Goal: Information Seeking & Learning: Understand process/instructions

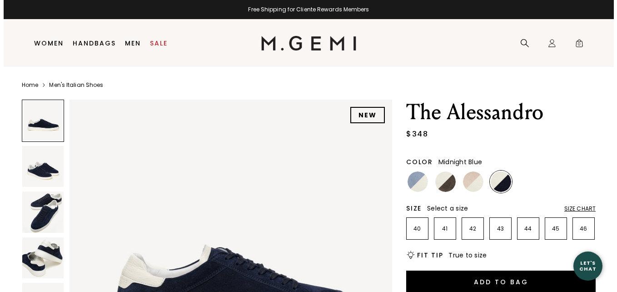
scroll to position [45, 0]
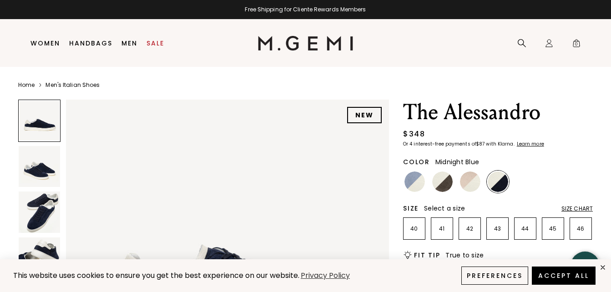
click at [579, 208] on div "Size Chart" at bounding box center [576, 208] width 31 height 7
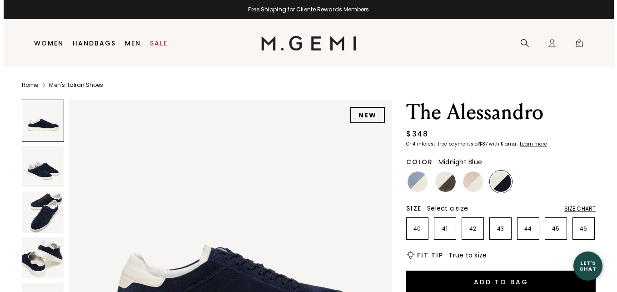
scroll to position [45, 0]
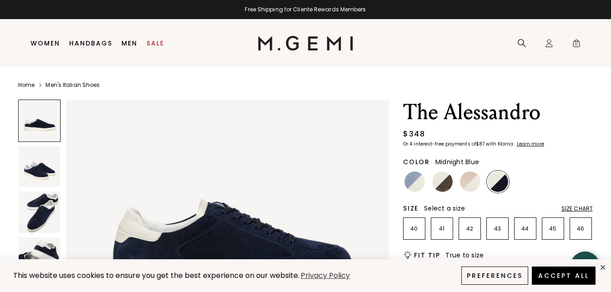
click at [569, 207] on div "Size Chart" at bounding box center [576, 208] width 31 height 7
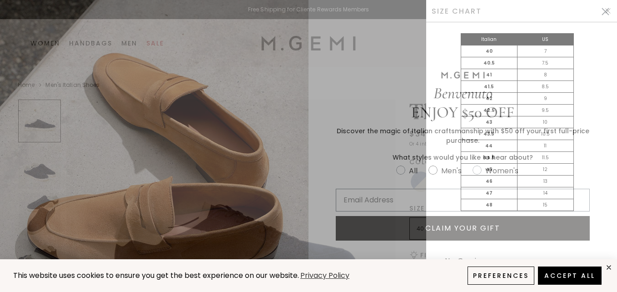
click at [431, 170] on circle "FULLSCREEN Form" at bounding box center [433, 170] width 9 height 9
click at [396, 165] on input "Men's" at bounding box center [396, 164] width 0 height 0
radio input "true"
